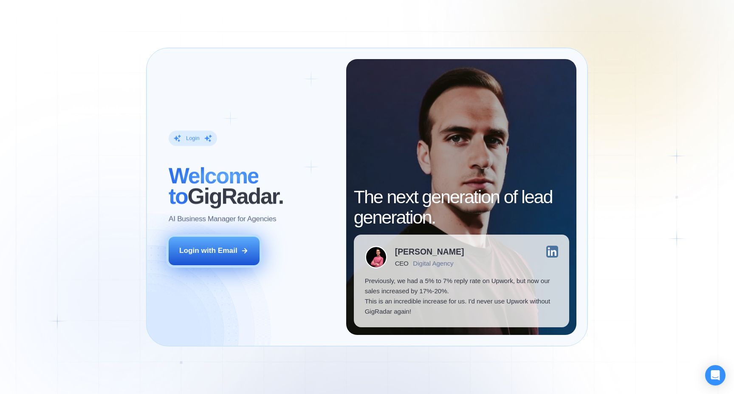
click at [238, 256] on button "Login with Email" at bounding box center [214, 251] width 91 height 28
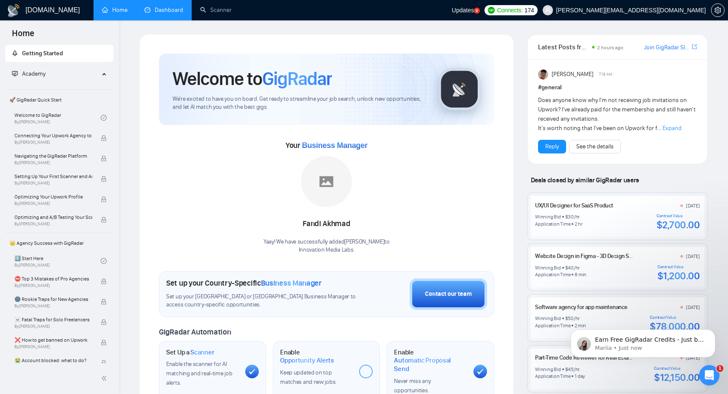
click at [174, 9] on link "Dashboard" at bounding box center [163, 9] width 39 height 7
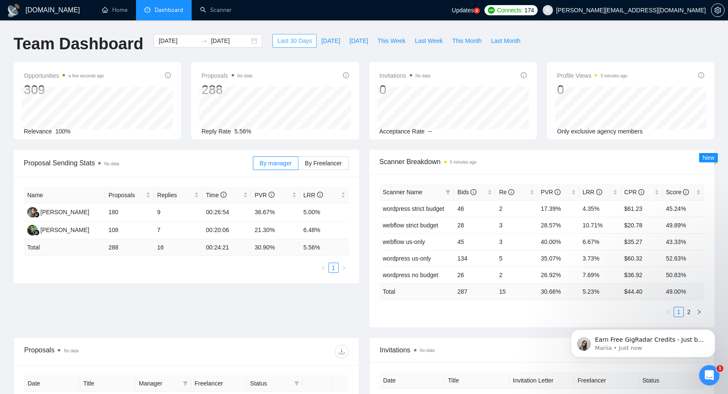
click at [283, 40] on span "Last 30 Days" at bounding box center [294, 40] width 35 height 9
click at [171, 37] on input "[DATE]" at bounding box center [178, 40] width 39 height 9
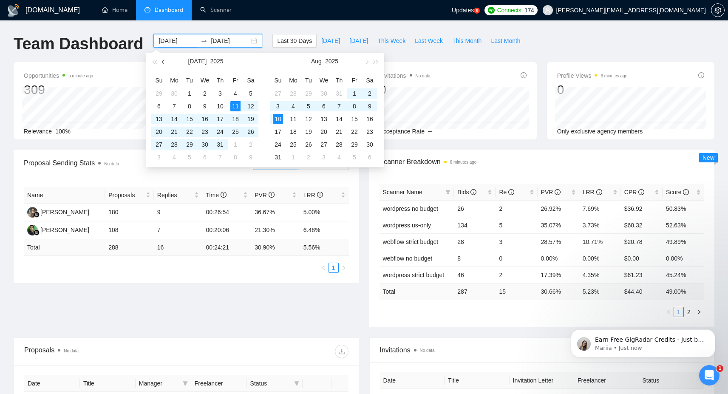
click at [163, 61] on span "button" at bounding box center [164, 61] width 4 height 4
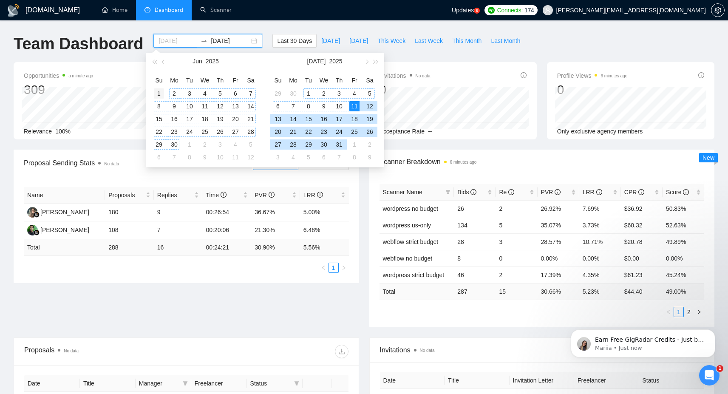
type input "[DATE]"
click at [163, 95] on div "1" at bounding box center [159, 93] width 10 height 10
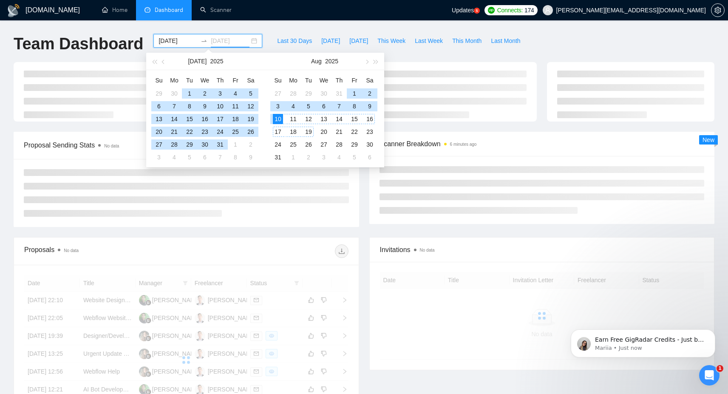
type input "[DATE]"
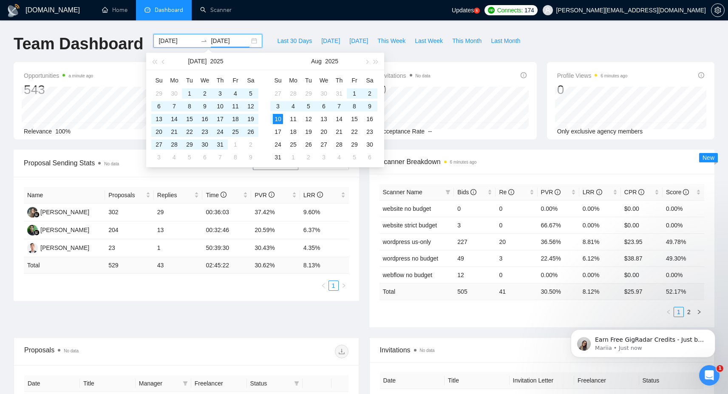
click at [615, 148] on div "Opportunities a minute ago 543 Relevance 100% Proposals No data 529 Reply Rate …" at bounding box center [363, 106] width 711 height 88
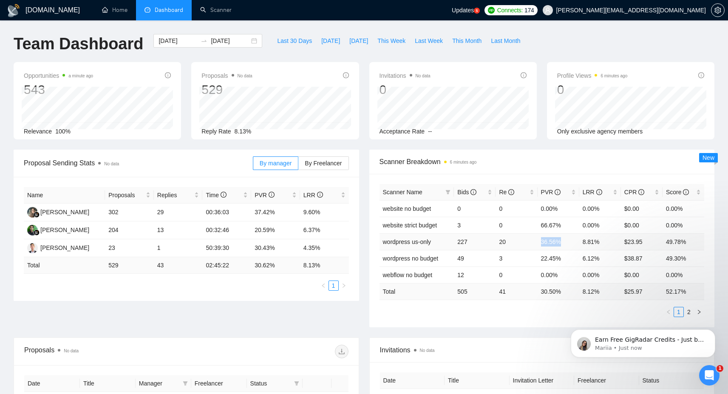
drag, startPoint x: 541, startPoint y: 243, endPoint x: 582, endPoint y: 243, distance: 41.2
click at [582, 243] on tr "wordpress us-only 227 20 36.56% 8.81% $23.95 49.78%" at bounding box center [541, 241] width 325 height 17
click at [600, 244] on td "8.81%" at bounding box center [600, 241] width 42 height 17
drag, startPoint x: 606, startPoint y: 226, endPoint x: 523, endPoint y: 206, distance: 85.7
click at [523, 206] on tbody "website no budget 0 0 0.00% 0.00% $0.00 0.00% website strict budget 3 0 66.67% …" at bounding box center [541, 241] width 325 height 83
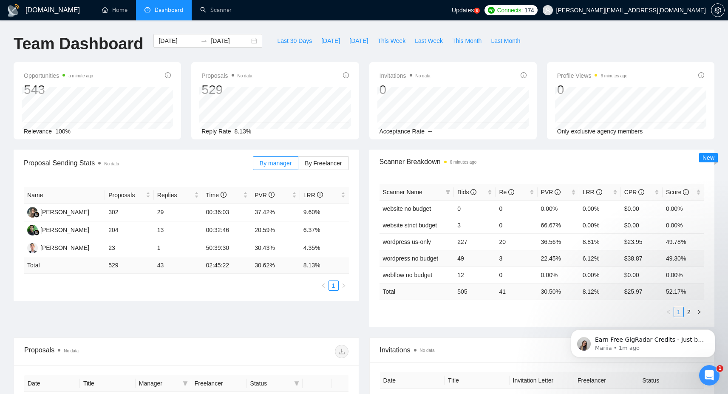
click at [553, 263] on td "22.45%" at bounding box center [559, 258] width 42 height 17
click at [490, 195] on div "Bids" at bounding box center [474, 191] width 35 height 9
click html "Earn Free GigRadar Credits - Just by Sharing Your Story! 💬 Want more credits fo…"
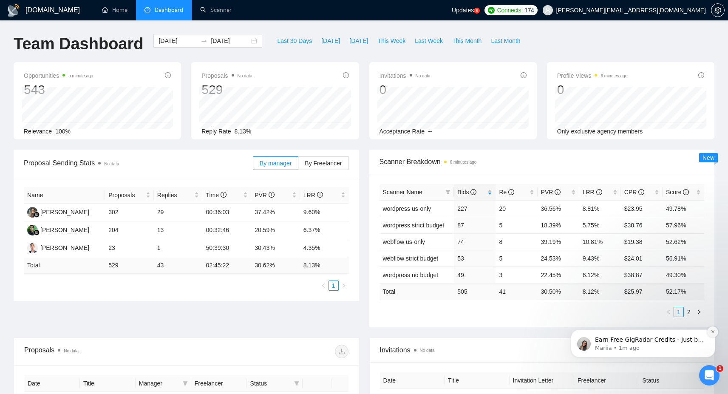
click at [716, 334] on button "Dismiss notification" at bounding box center [712, 331] width 11 height 11
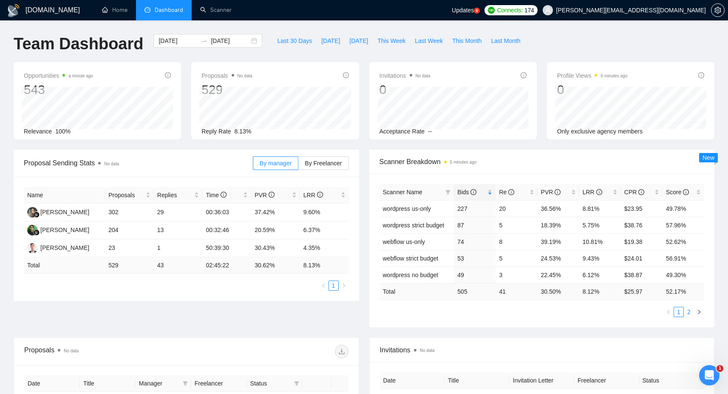
click at [691, 312] on link "2" at bounding box center [688, 311] width 9 height 9
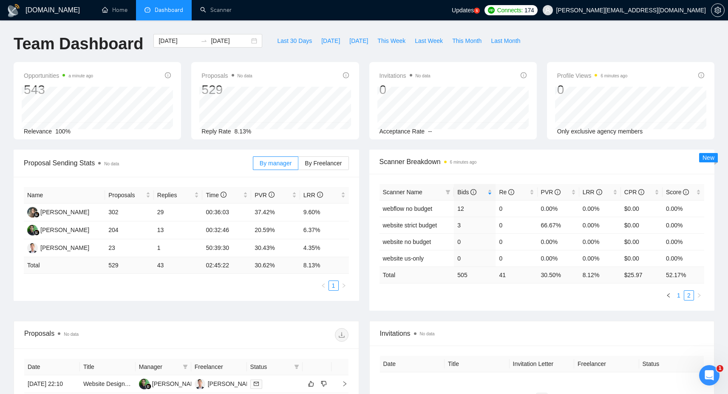
click at [680, 295] on link "1" at bounding box center [678, 295] width 9 height 9
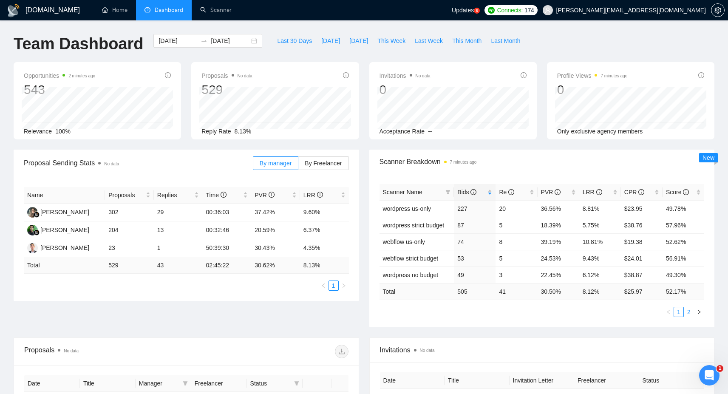
click at [690, 311] on link "2" at bounding box center [688, 311] width 9 height 9
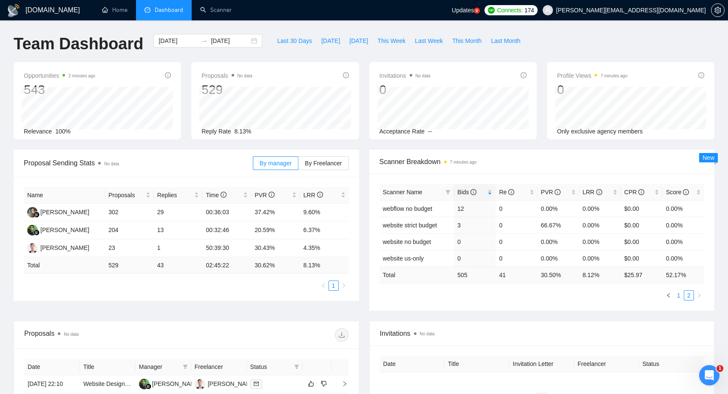
click at [675, 296] on link "1" at bounding box center [678, 295] width 9 height 9
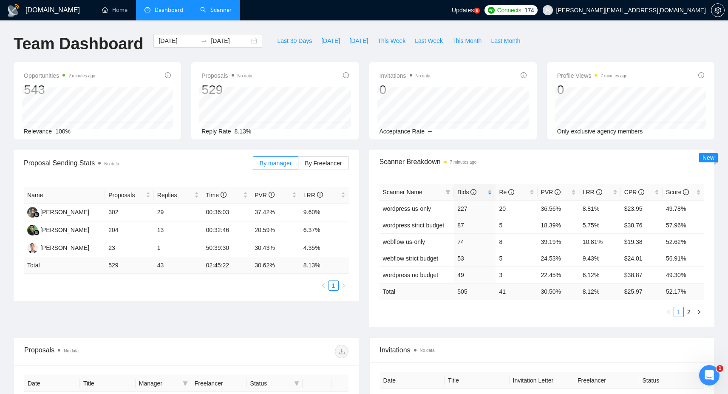
click at [224, 10] on link "Scanner" at bounding box center [215, 9] width 31 height 7
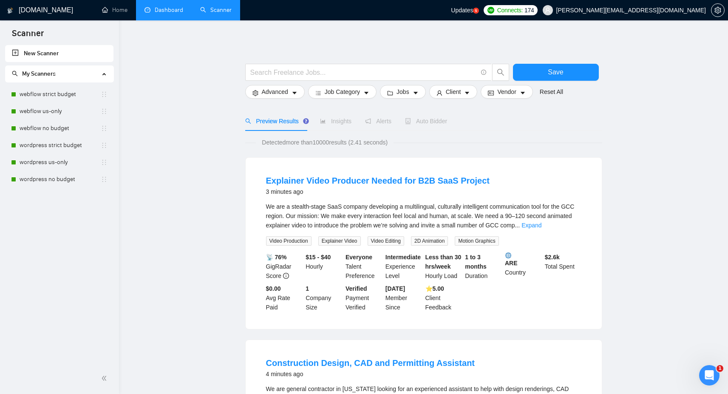
click at [161, 11] on link "Dashboard" at bounding box center [163, 9] width 39 height 7
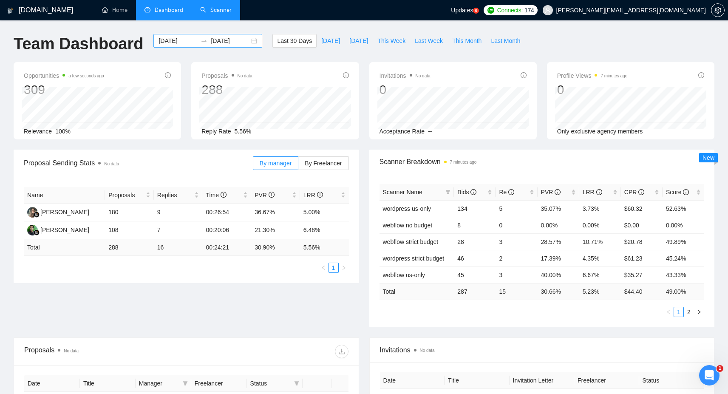
click at [167, 44] on input "[DATE]" at bounding box center [178, 40] width 39 height 9
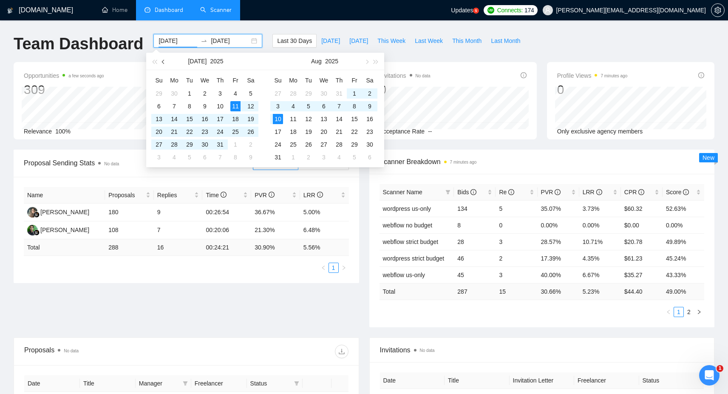
click at [164, 61] on span "button" at bounding box center [164, 61] width 4 height 4
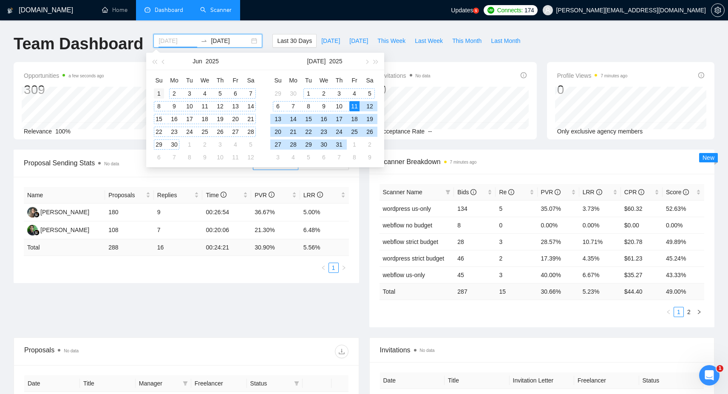
type input "[DATE]"
click at [164, 93] on div "1" at bounding box center [159, 93] width 10 height 10
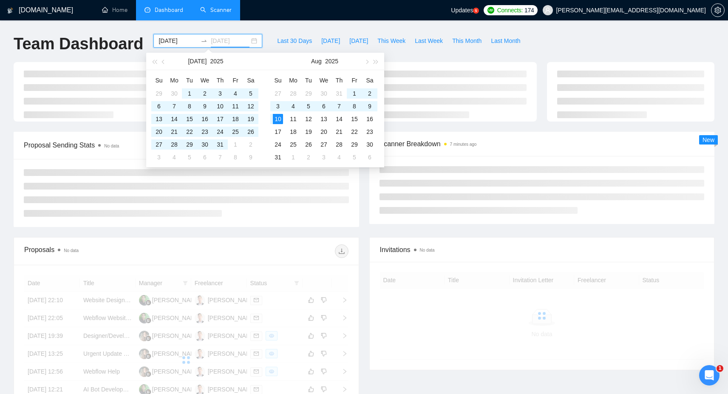
type input "[DATE]"
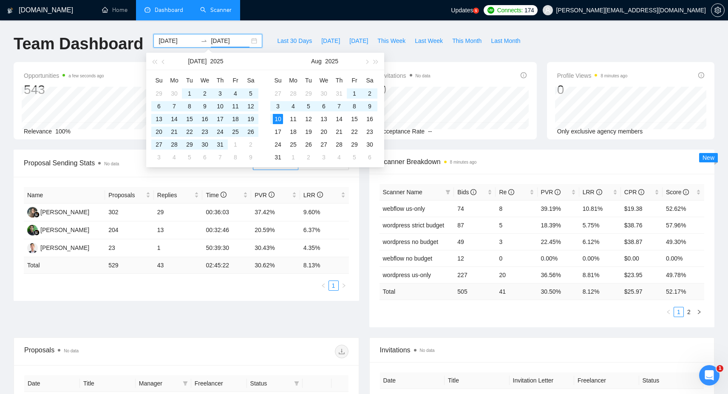
click at [552, 317] on div "Scanner Name Bids Re PVR LRR CPR Score webflow us-only 74 8 39.19% 10.81% $19.3…" at bounding box center [541, 250] width 345 height 153
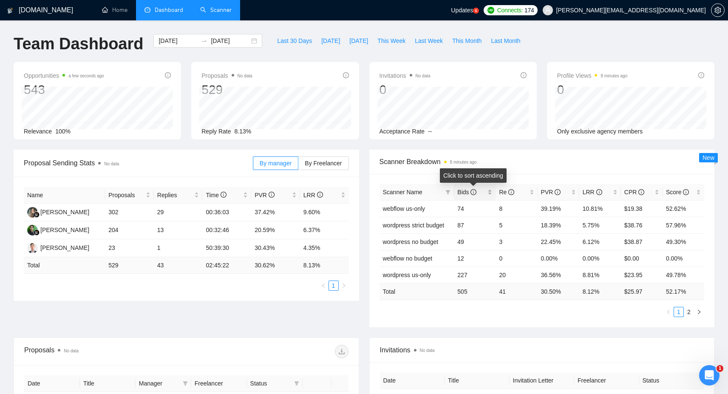
click at [492, 195] on div "Bids" at bounding box center [474, 191] width 35 height 9
click at [691, 312] on link "2" at bounding box center [688, 311] width 9 height 9
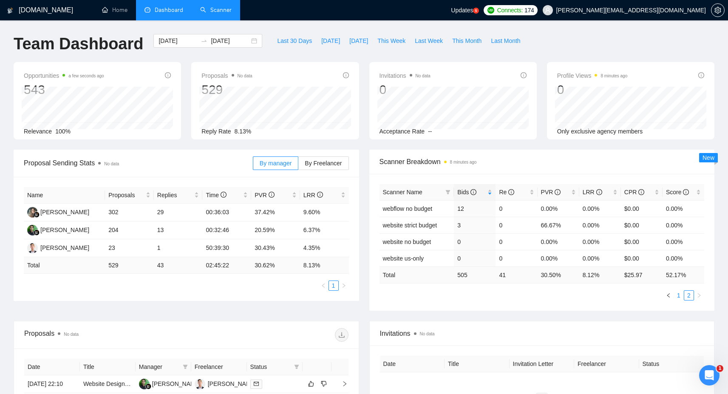
click at [680, 297] on link "1" at bounding box center [678, 295] width 9 height 9
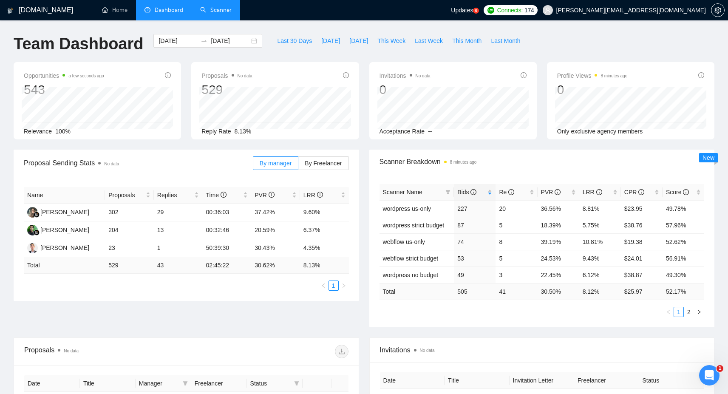
click at [220, 11] on link "Scanner" at bounding box center [215, 9] width 31 height 7
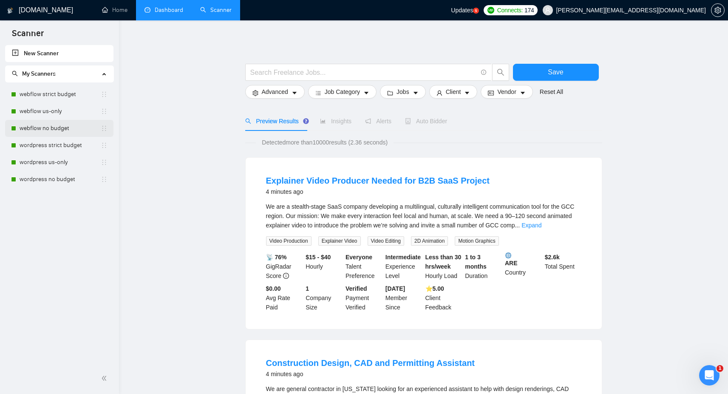
click at [65, 130] on link "webflow no budget" at bounding box center [60, 128] width 81 height 17
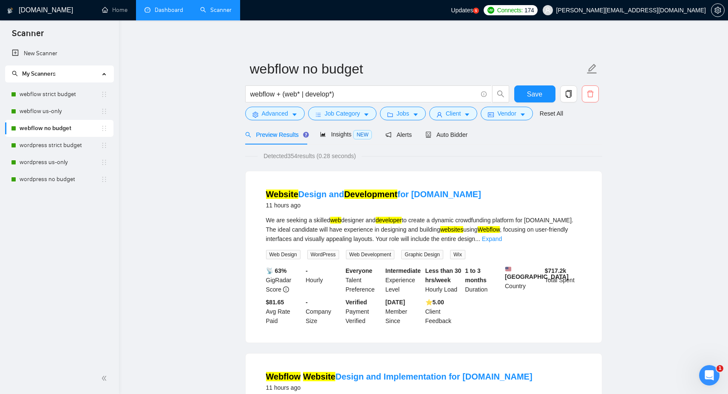
click at [593, 96] on icon "delete" at bounding box center [590, 94] width 8 height 8
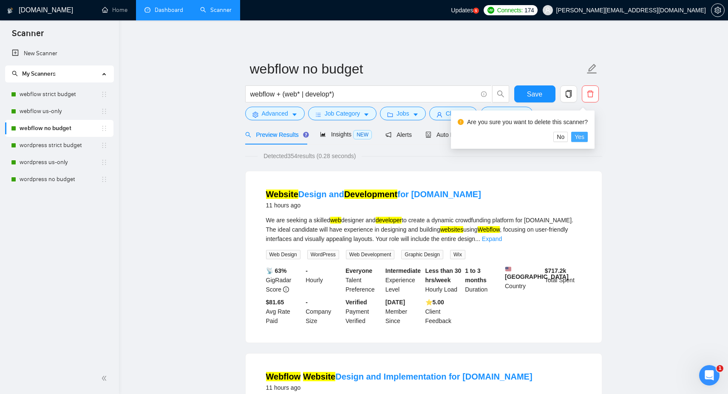
click at [584, 134] on span "Yes" at bounding box center [580, 136] width 10 height 9
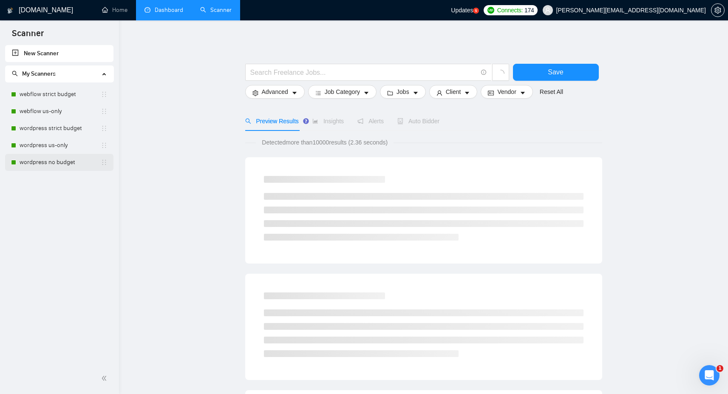
click at [70, 162] on link "wordpress no budget" at bounding box center [60, 162] width 81 height 17
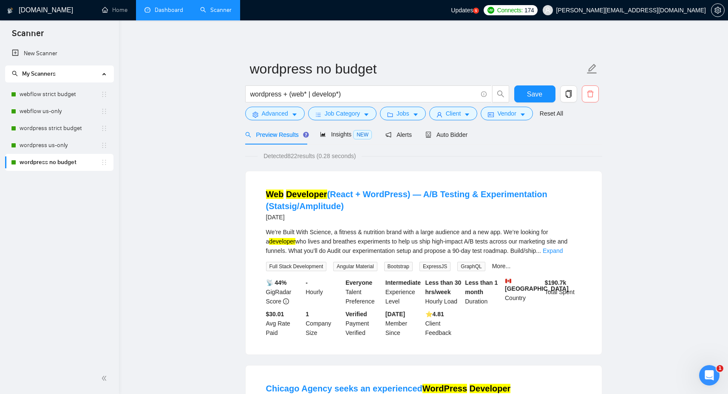
click at [595, 96] on span "delete" at bounding box center [590, 94] width 16 height 8
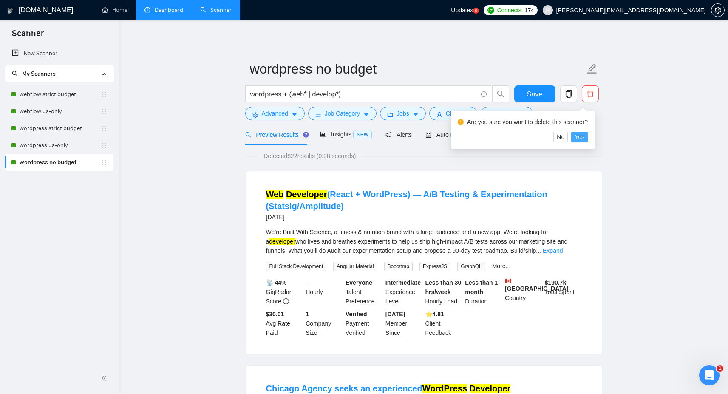
click at [584, 137] on span "Yes" at bounding box center [580, 136] width 10 height 9
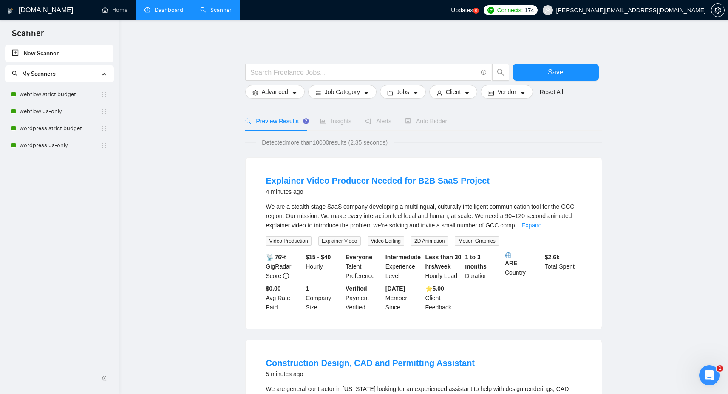
click at [170, 14] on link "Dashboard" at bounding box center [163, 9] width 39 height 7
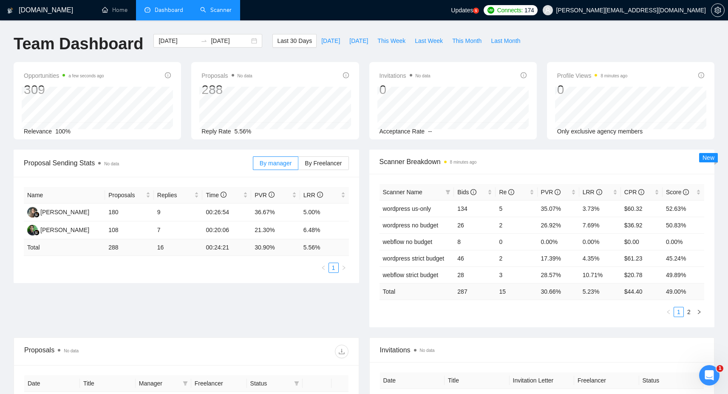
click at [216, 8] on link "Scanner" at bounding box center [215, 9] width 31 height 7
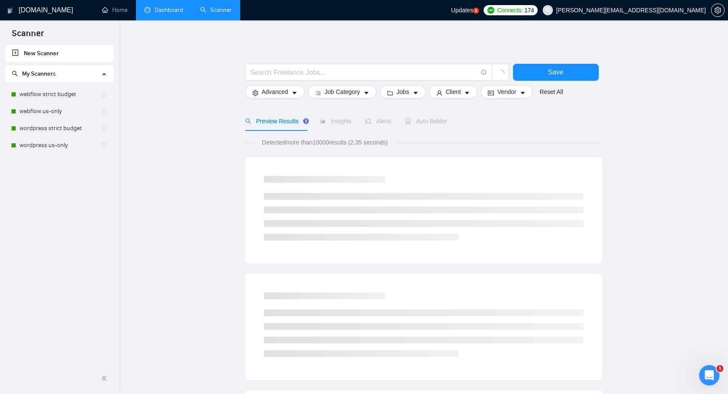
click at [156, 11] on link "Dashboard" at bounding box center [163, 9] width 39 height 7
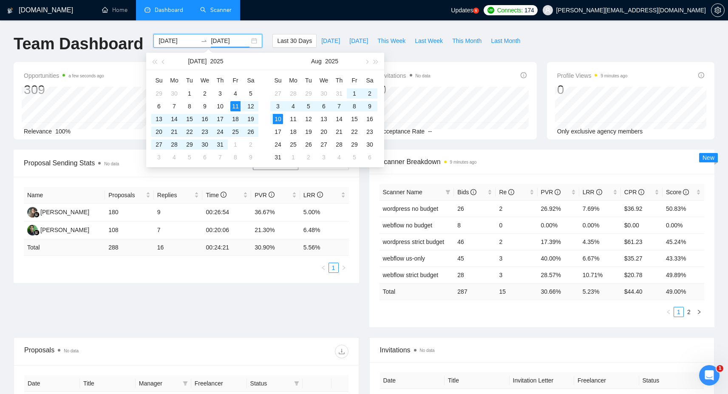
click at [211, 40] on input "[DATE]" at bounding box center [230, 40] width 39 height 9
click at [167, 40] on input "[DATE]" at bounding box center [178, 40] width 39 height 9
click at [160, 62] on button "button" at bounding box center [163, 61] width 9 height 17
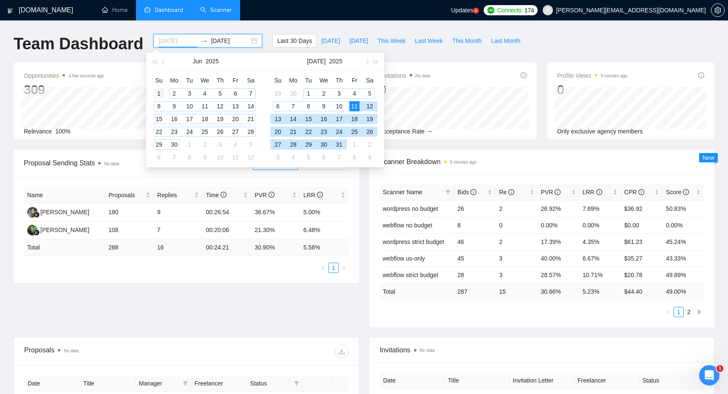
type input "[DATE]"
click at [160, 93] on div "1" at bounding box center [159, 93] width 10 height 10
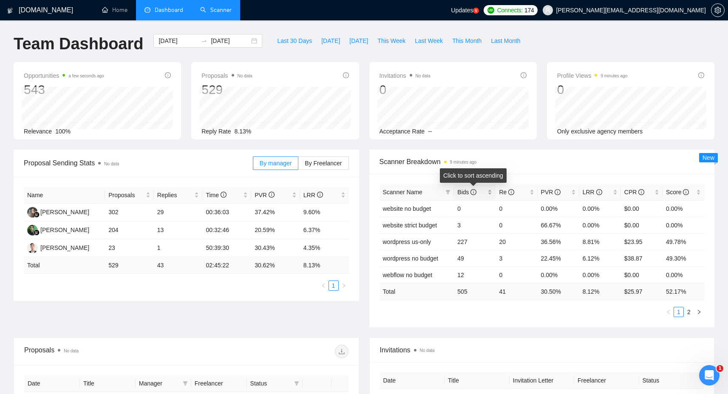
click at [491, 193] on div "Bids" at bounding box center [474, 191] width 35 height 9
click at [648, 261] on td "$24.01" at bounding box center [642, 258] width 42 height 17
click at [691, 311] on link "2" at bounding box center [688, 311] width 9 height 9
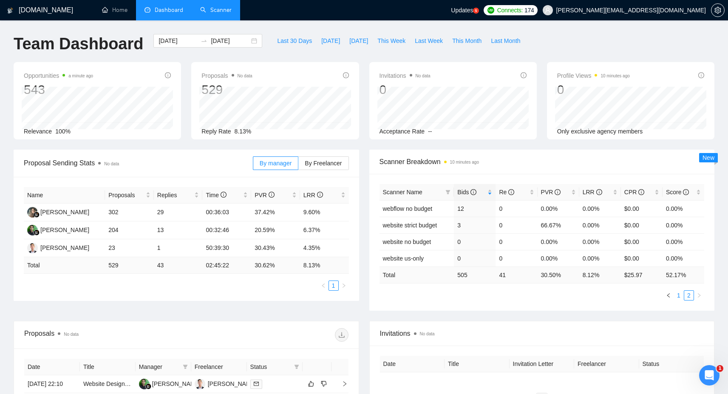
click at [676, 295] on link "1" at bounding box center [678, 295] width 9 height 9
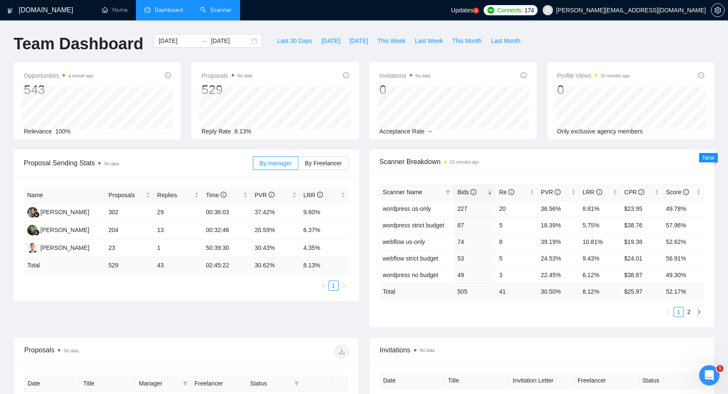
click at [213, 14] on link "Scanner" at bounding box center [215, 9] width 31 height 7
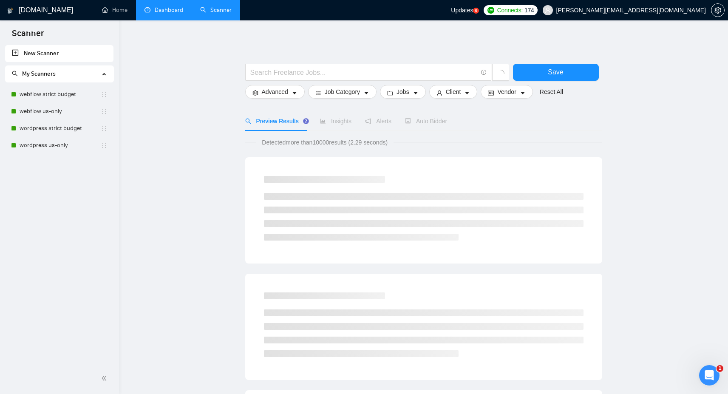
click at [84, 70] on span "My Scanners" at bounding box center [56, 73] width 88 height 17
click at [86, 70] on span "My Scanners" at bounding box center [56, 73] width 88 height 17
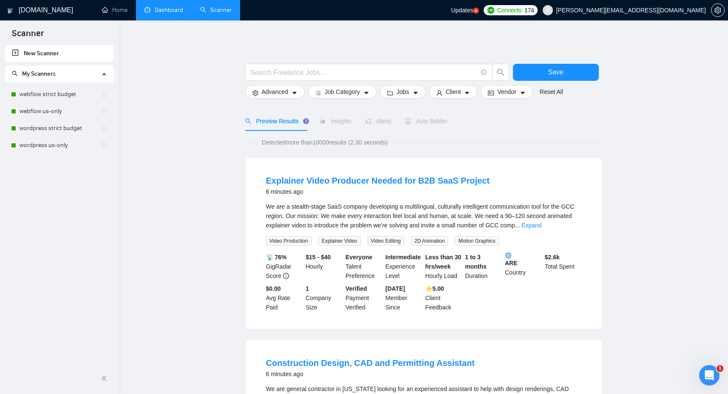
click at [167, 7] on link "Dashboard" at bounding box center [163, 9] width 39 height 7
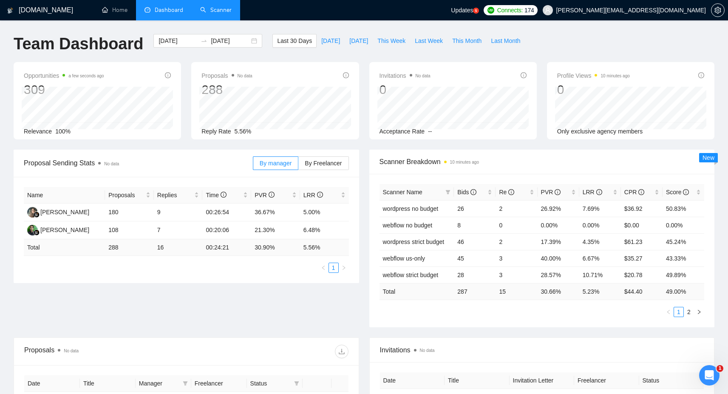
click at [210, 6] on link "Scanner" at bounding box center [215, 9] width 31 height 7
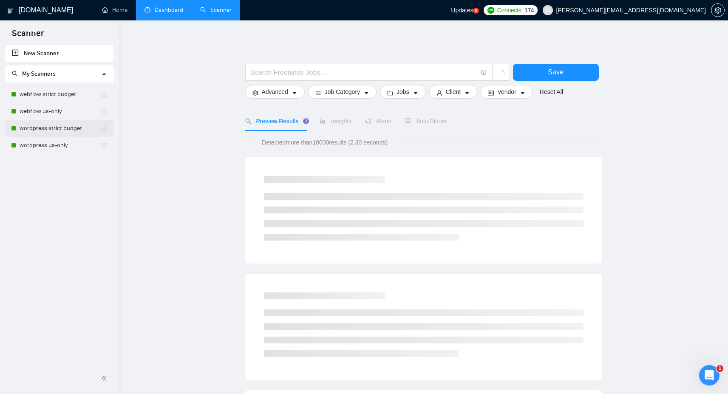
click at [63, 129] on link "wordpress strict budget" at bounding box center [60, 128] width 81 height 17
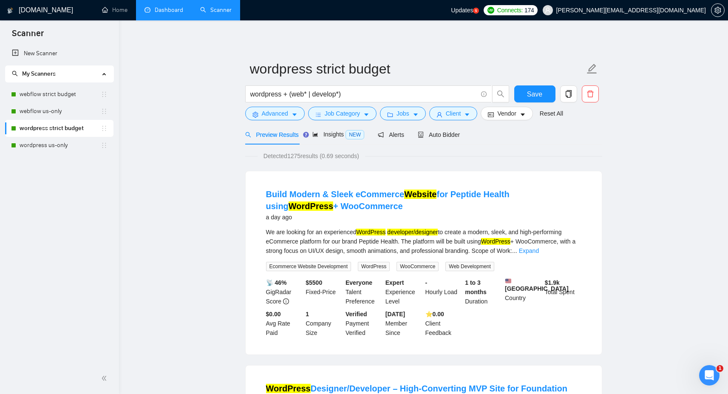
click at [592, 94] on icon "delete" at bounding box center [590, 94] width 6 height 7
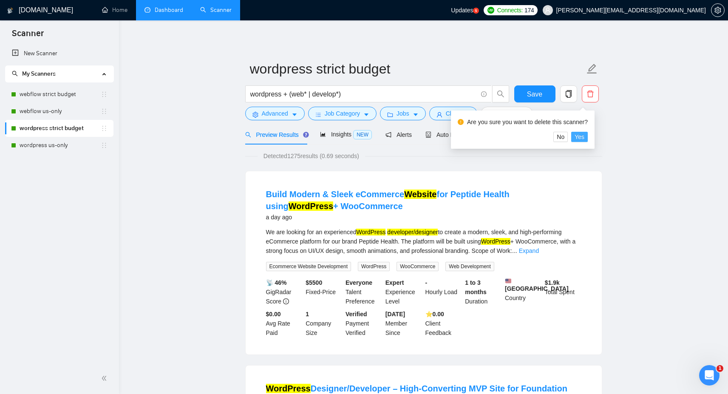
click at [588, 137] on button "Yes" at bounding box center [579, 137] width 17 height 10
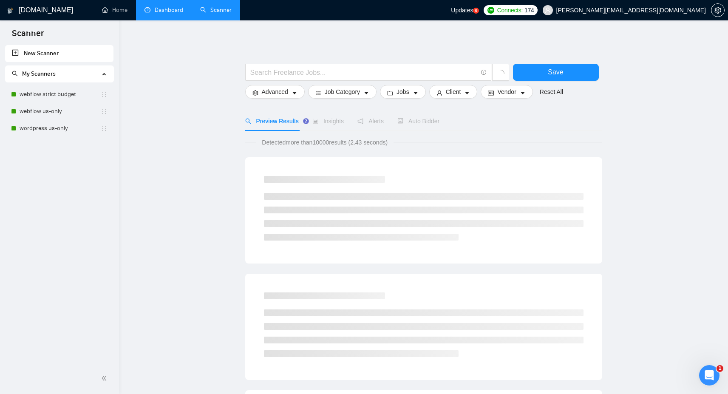
click at [199, 124] on main "Save Advanced Job Category Jobs Client Vendor Reset All Preview Results Insight…" at bounding box center [424, 392] width 582 height 716
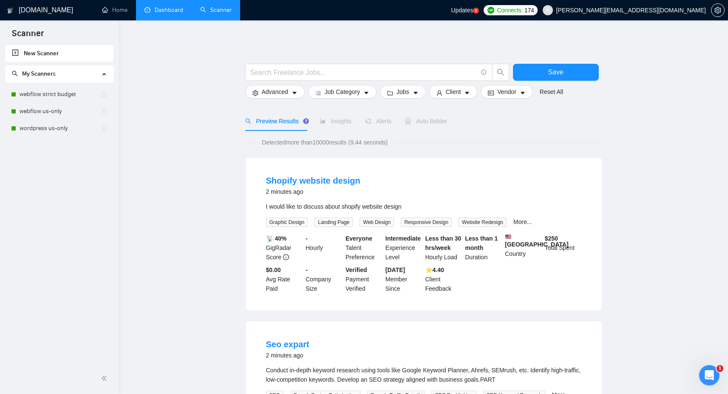
click at [169, 14] on link "Dashboard" at bounding box center [163, 9] width 39 height 7
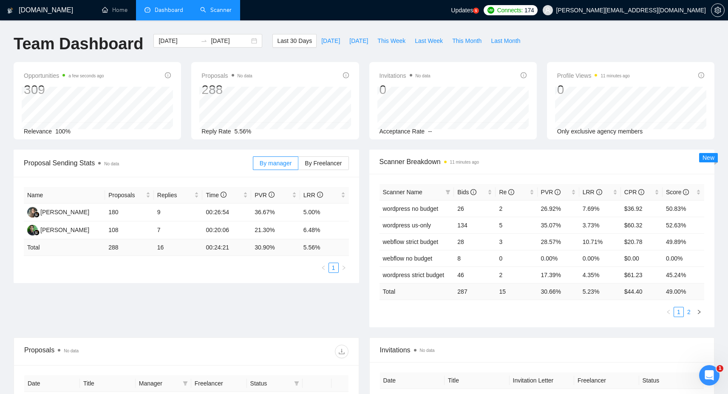
click at [691, 312] on link "2" at bounding box center [688, 311] width 9 height 9
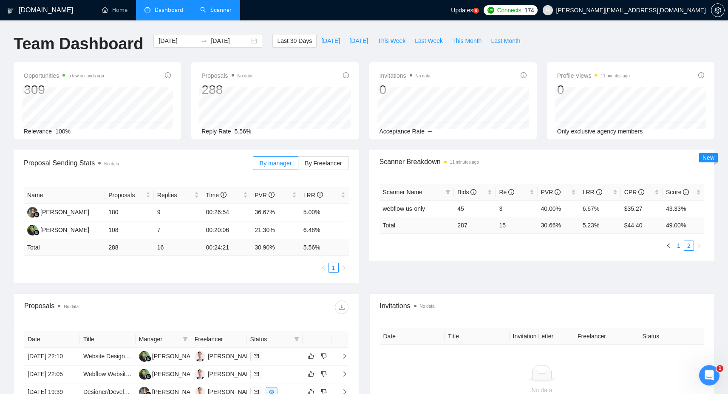
click at [675, 244] on link "1" at bounding box center [678, 245] width 9 height 9
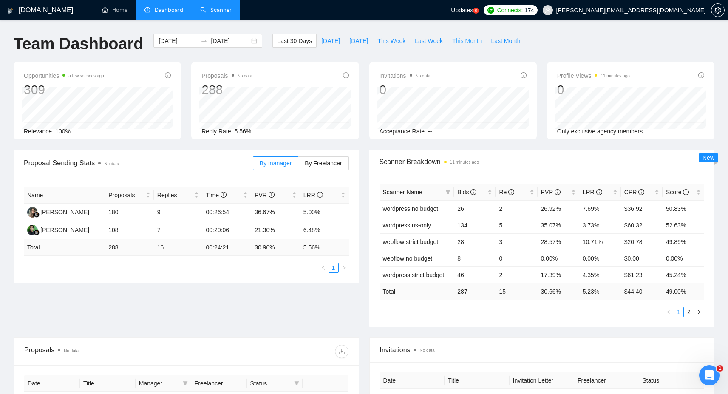
click at [480, 44] on span "This Month" at bounding box center [466, 40] width 29 height 9
type input "[DATE]"
drag, startPoint x: 694, startPoint y: 243, endPoint x: 435, endPoint y: 238, distance: 258.9
click at [435, 238] on tr "wordpress us-only 34 1 44.12% 2.94% $102.50 38.48%" at bounding box center [541, 241] width 325 height 17
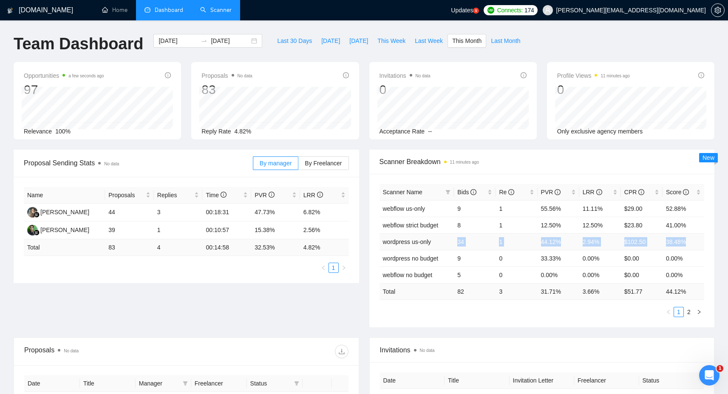
click at [435, 238] on td "wordpress us-only" at bounding box center [416, 241] width 75 height 17
drag, startPoint x: 605, startPoint y: 241, endPoint x: 575, endPoint y: 241, distance: 30.2
click at [575, 241] on tr "wordpress us-only 34 1 44.12% 2.94% $102.50 38.48%" at bounding box center [541, 241] width 325 height 17
click at [575, 241] on td "44.12%" at bounding box center [559, 241] width 42 height 17
click at [690, 311] on link "2" at bounding box center [688, 311] width 9 height 9
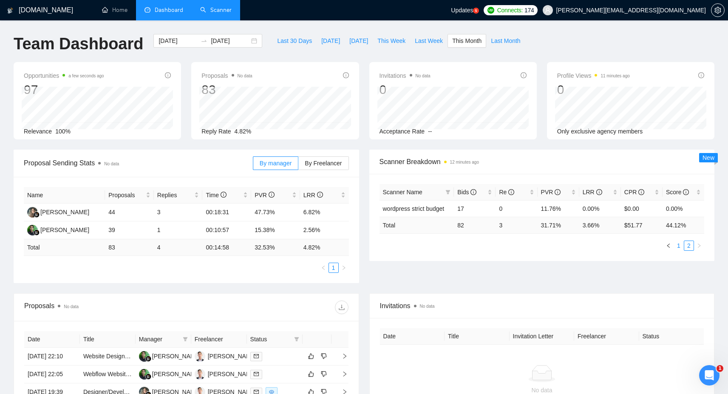
click at [678, 245] on link "1" at bounding box center [678, 245] width 9 height 9
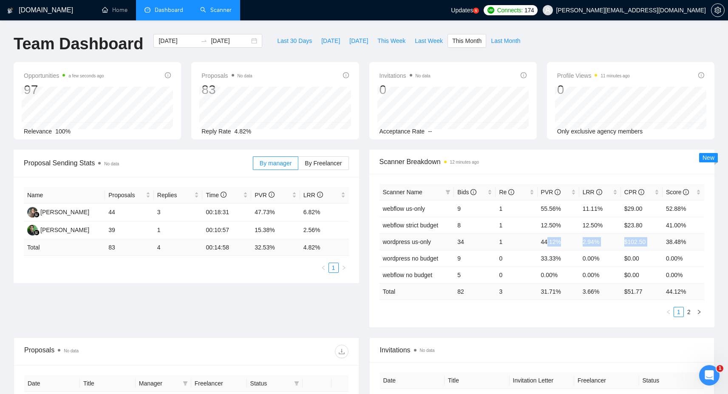
drag, startPoint x: 664, startPoint y: 242, endPoint x: 548, endPoint y: 241, distance: 116.4
click at [548, 241] on tr "wordpress us-only 34 1 44.12% 2.94% $102.50 38.48%" at bounding box center [541, 241] width 325 height 17
click at [548, 241] on td "44.12%" at bounding box center [559, 241] width 42 height 17
click at [212, 9] on link "Scanner" at bounding box center [215, 9] width 31 height 7
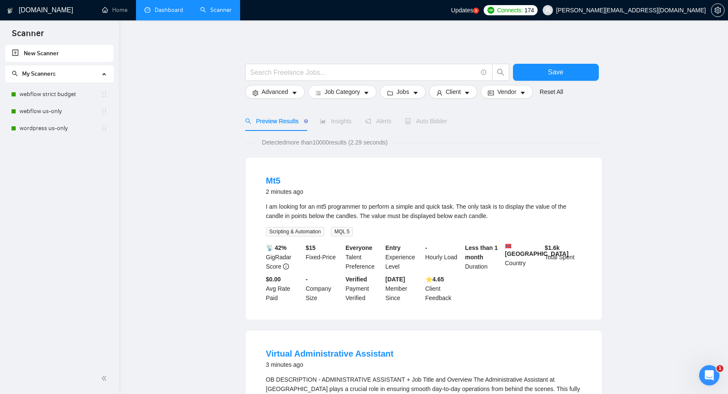
click at [163, 6] on link "Dashboard" at bounding box center [163, 9] width 39 height 7
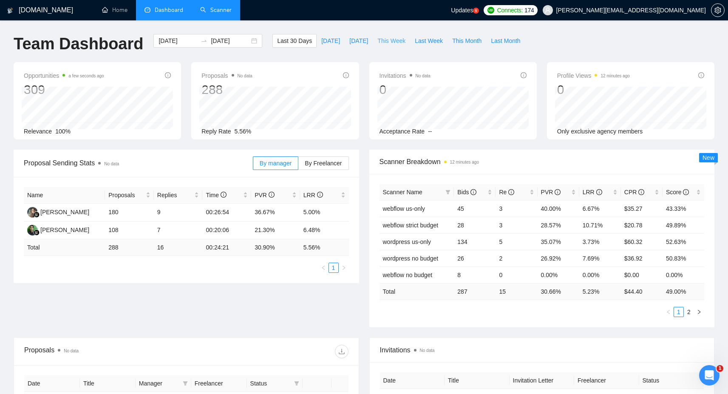
click at [386, 40] on span "This Week" at bounding box center [391, 40] width 28 height 9
type input "[DATE]"
click at [225, 11] on link "Scanner" at bounding box center [215, 9] width 31 height 7
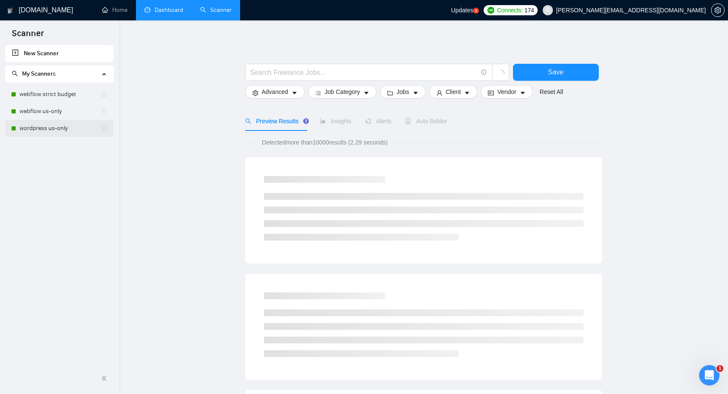
click at [71, 129] on link "wordpress us-only" at bounding box center [60, 128] width 81 height 17
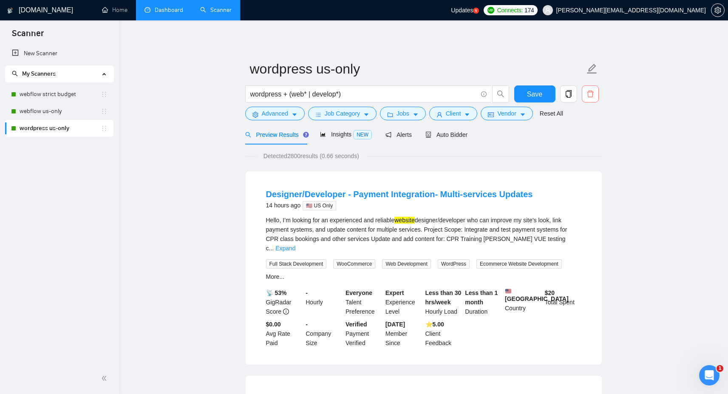
click at [592, 95] on icon "delete" at bounding box center [590, 94] width 6 height 7
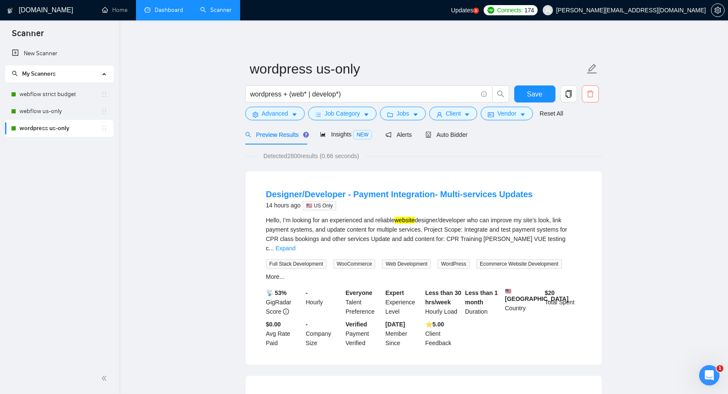
click at [586, 91] on icon "delete" at bounding box center [590, 94] width 8 height 8
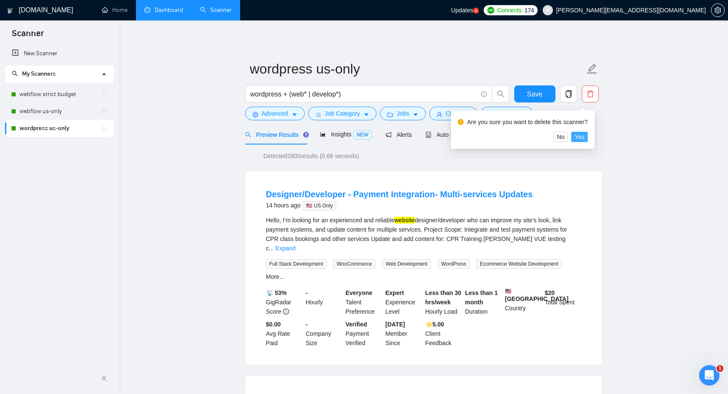
click at [581, 137] on span "Yes" at bounding box center [580, 136] width 10 height 9
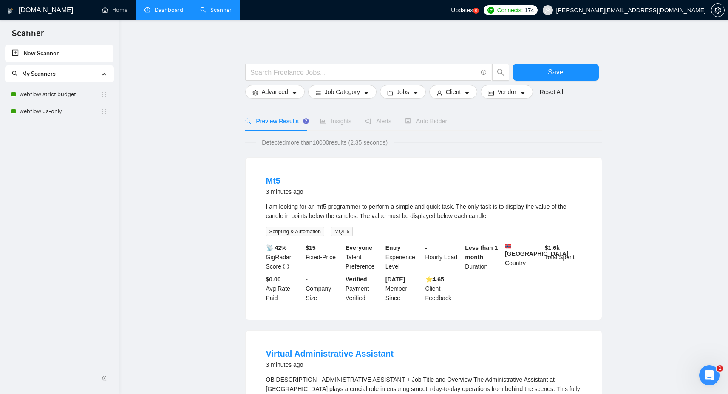
click at [165, 12] on link "Dashboard" at bounding box center [163, 9] width 39 height 7
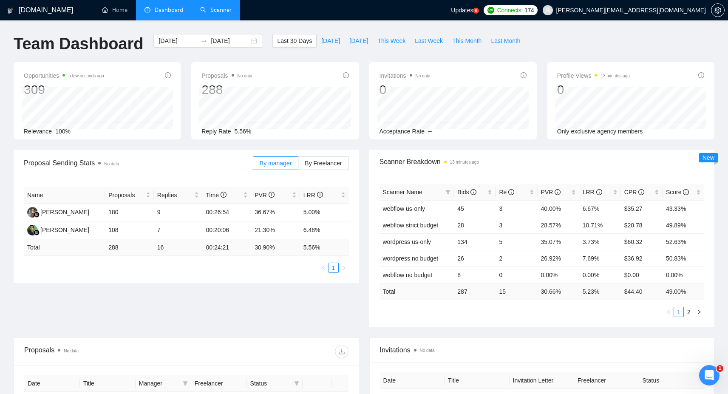
click at [573, 43] on div "Team Dashboard [DATE] [DATE] Last 30 Days [DATE] [DATE] This Week Last Week Thi…" at bounding box center [363, 48] width 711 height 28
click at [567, 48] on div "Team Dashboard [DATE] [DATE] Last 30 Days [DATE] [DATE] This Week Last Week Thi…" at bounding box center [363, 48] width 711 height 28
click at [473, 8] on span "Updates" at bounding box center [462, 10] width 22 height 7
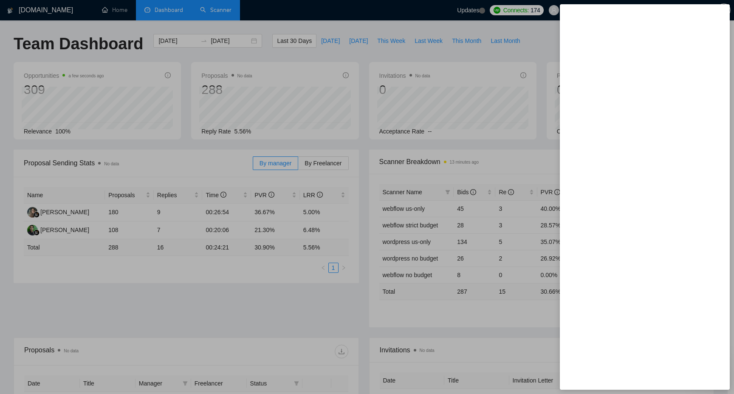
click at [521, 8] on div at bounding box center [367, 197] width 734 height 394
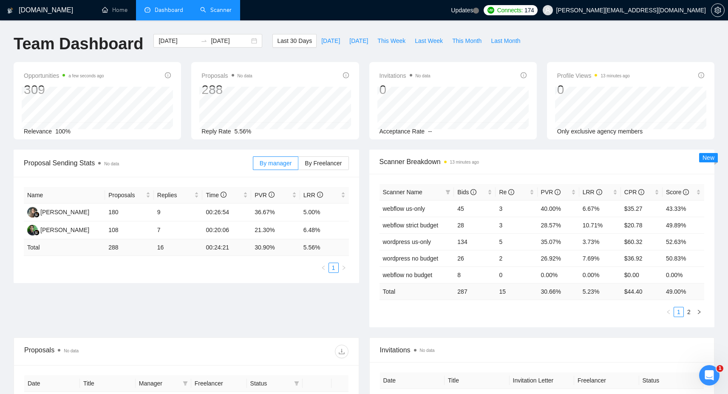
click at [564, 37] on div "Team Dashboard [DATE] [DATE] Last 30 Days [DATE] [DATE] This Week Last Week Thi…" at bounding box center [363, 48] width 711 height 28
